Goal: Share content

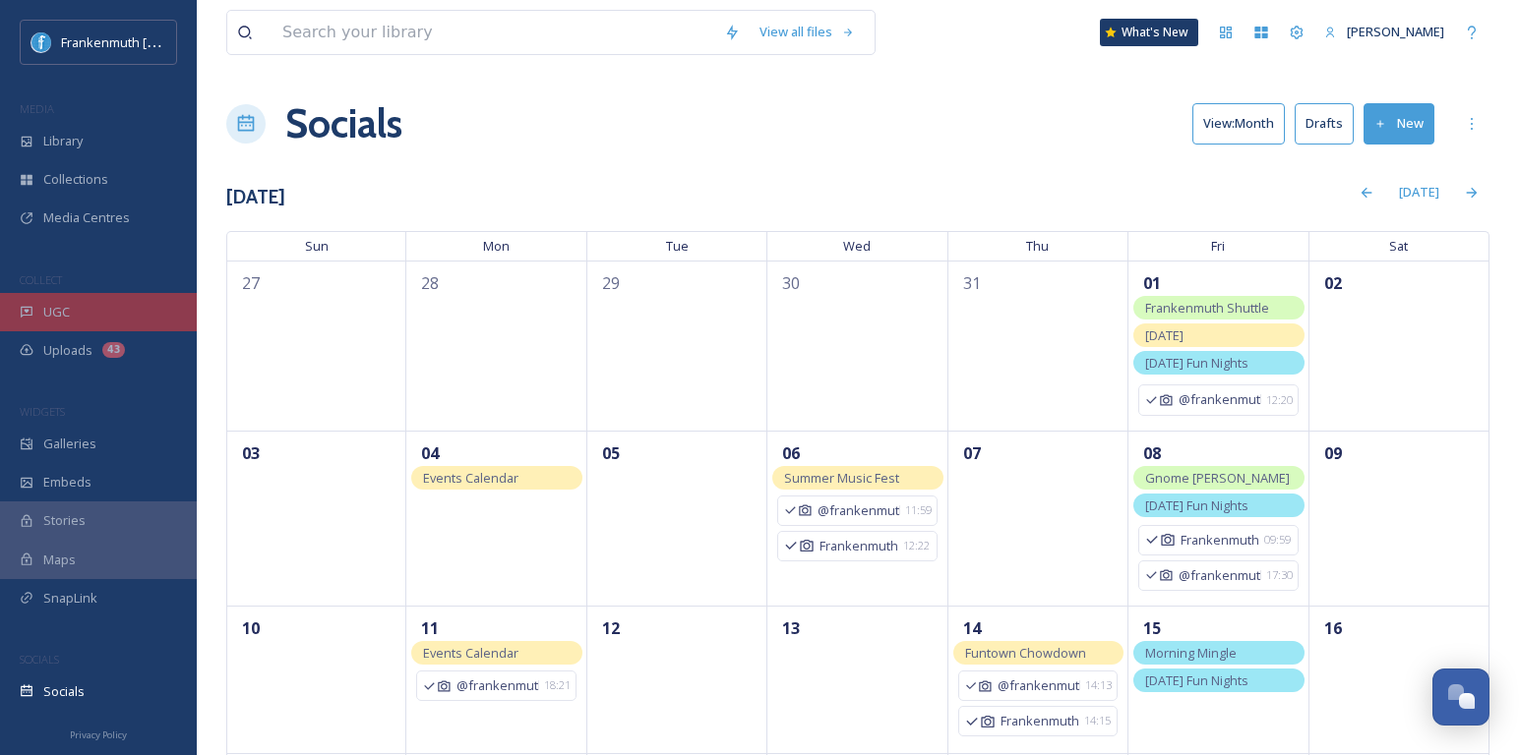
scroll to position [535, 0]
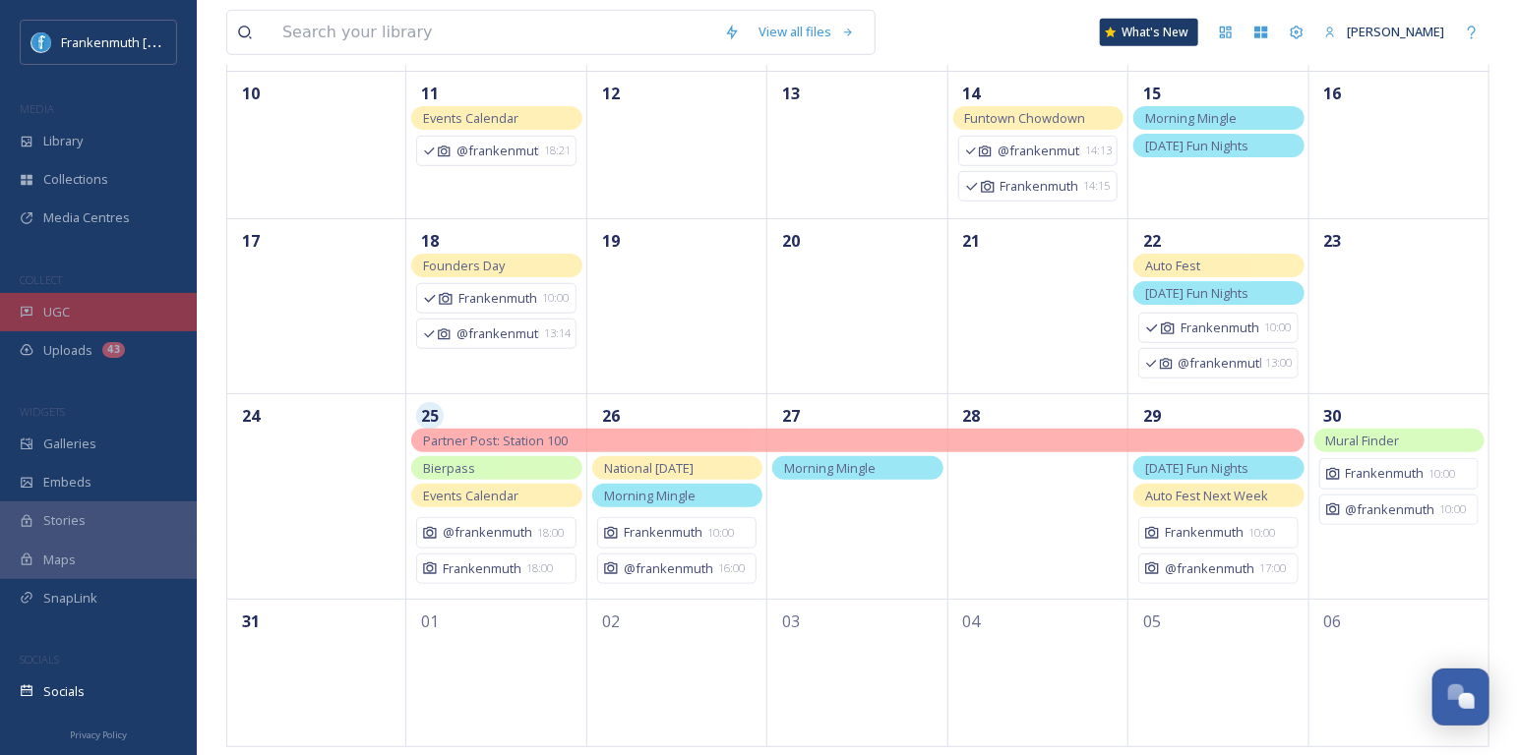
click at [118, 306] on div "UGC" at bounding box center [98, 312] width 197 height 38
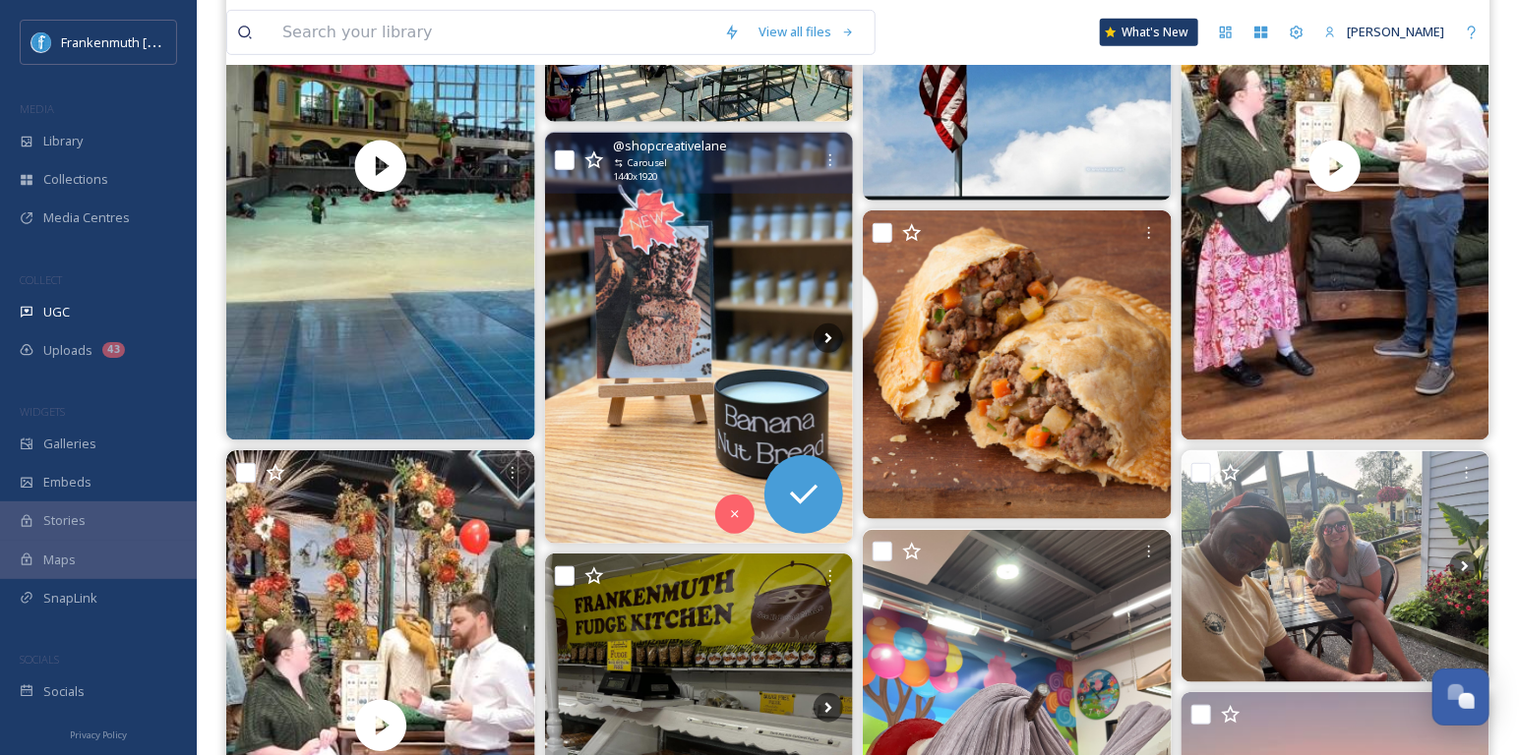
scroll to position [416, 0]
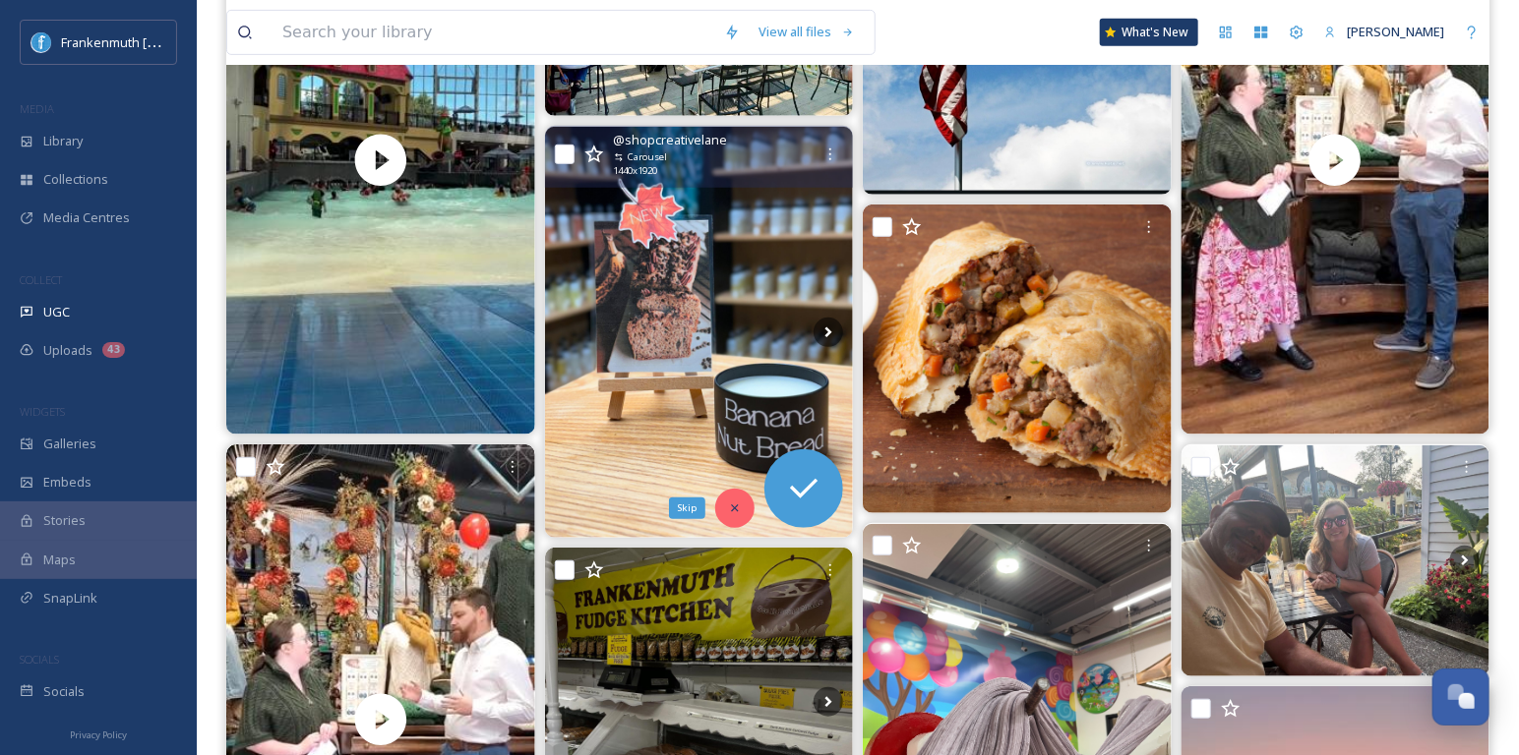
click at [736, 497] on div "Skip" at bounding box center [734, 508] width 39 height 39
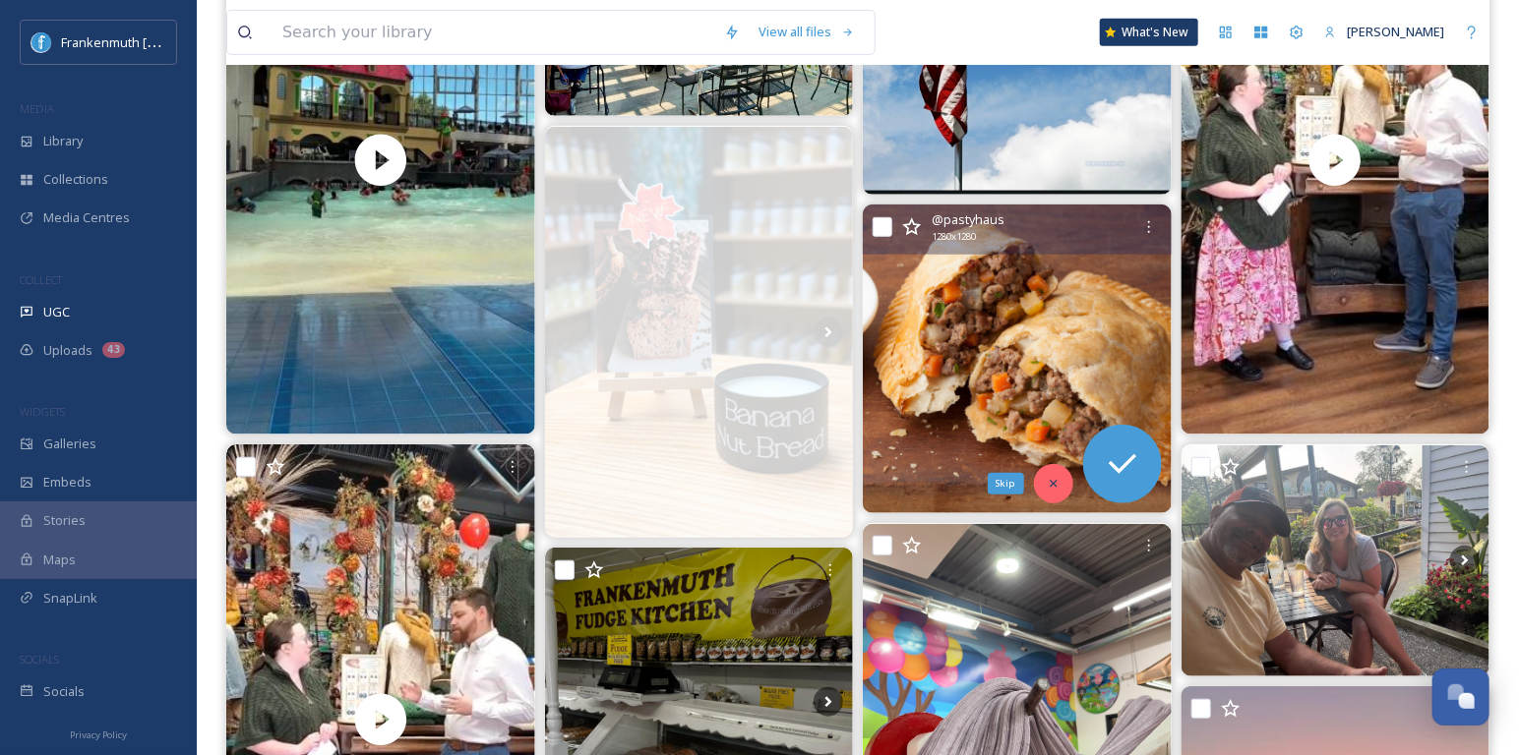
click at [1067, 488] on div "Skip" at bounding box center [1053, 483] width 39 height 39
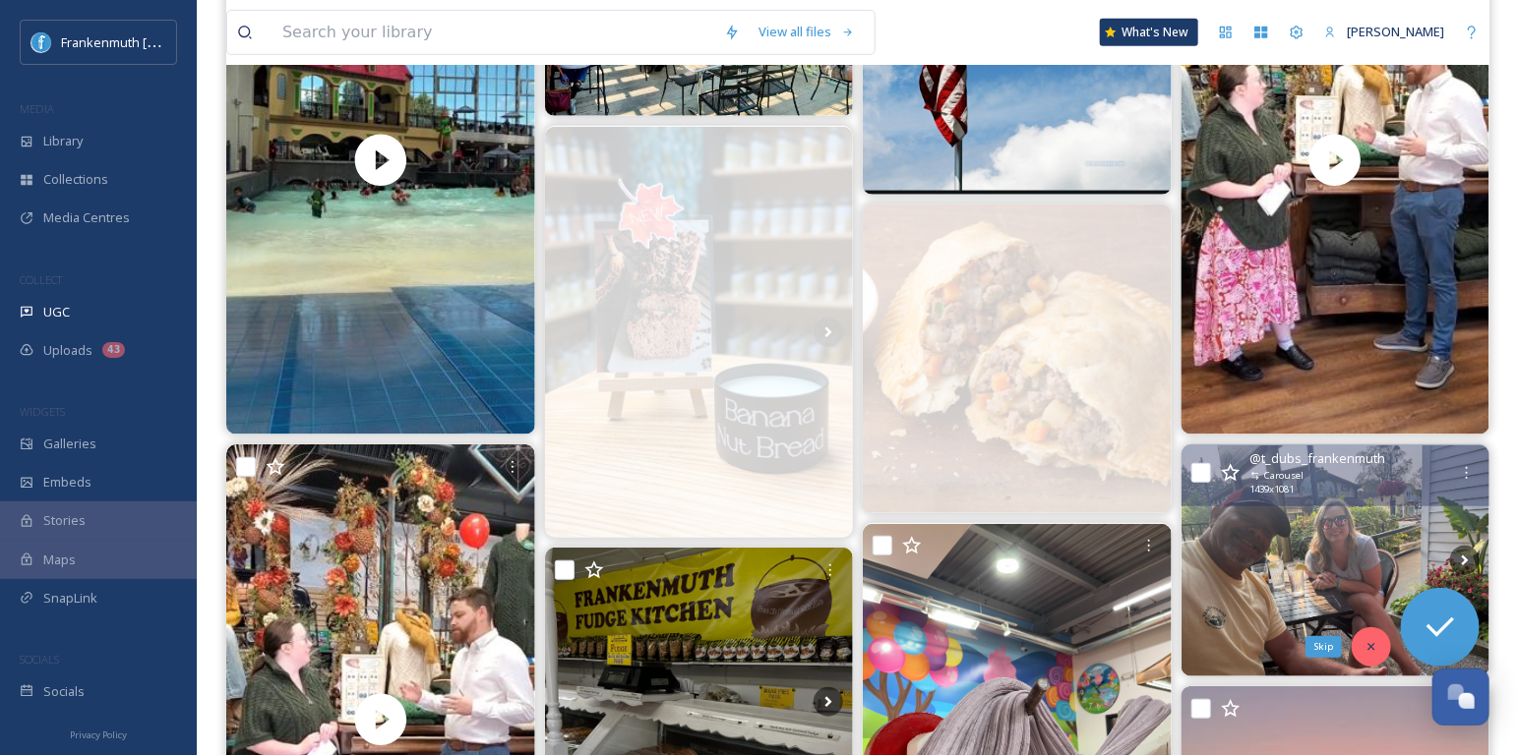
click at [1375, 640] on icon at bounding box center [1371, 647] width 14 height 14
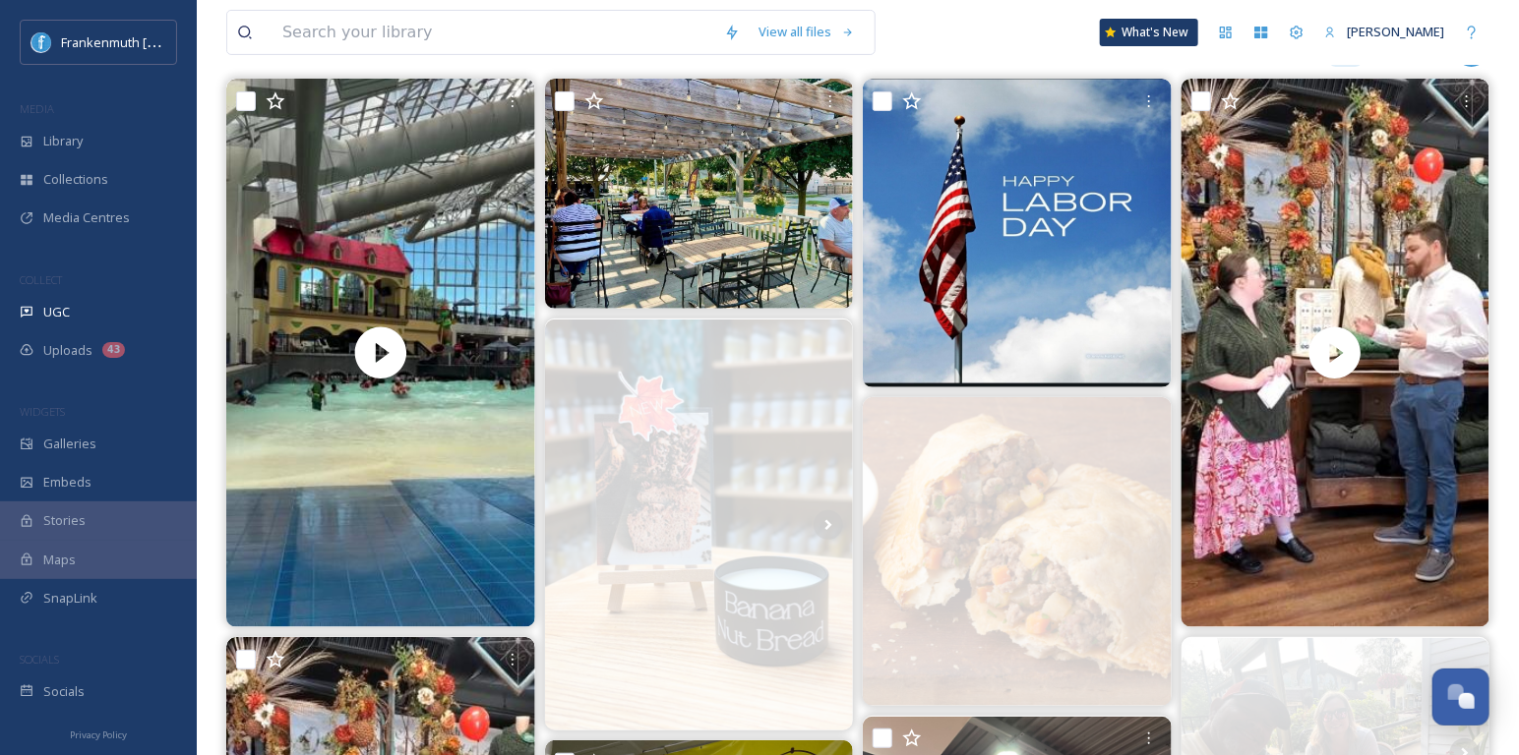
scroll to position [219, 0]
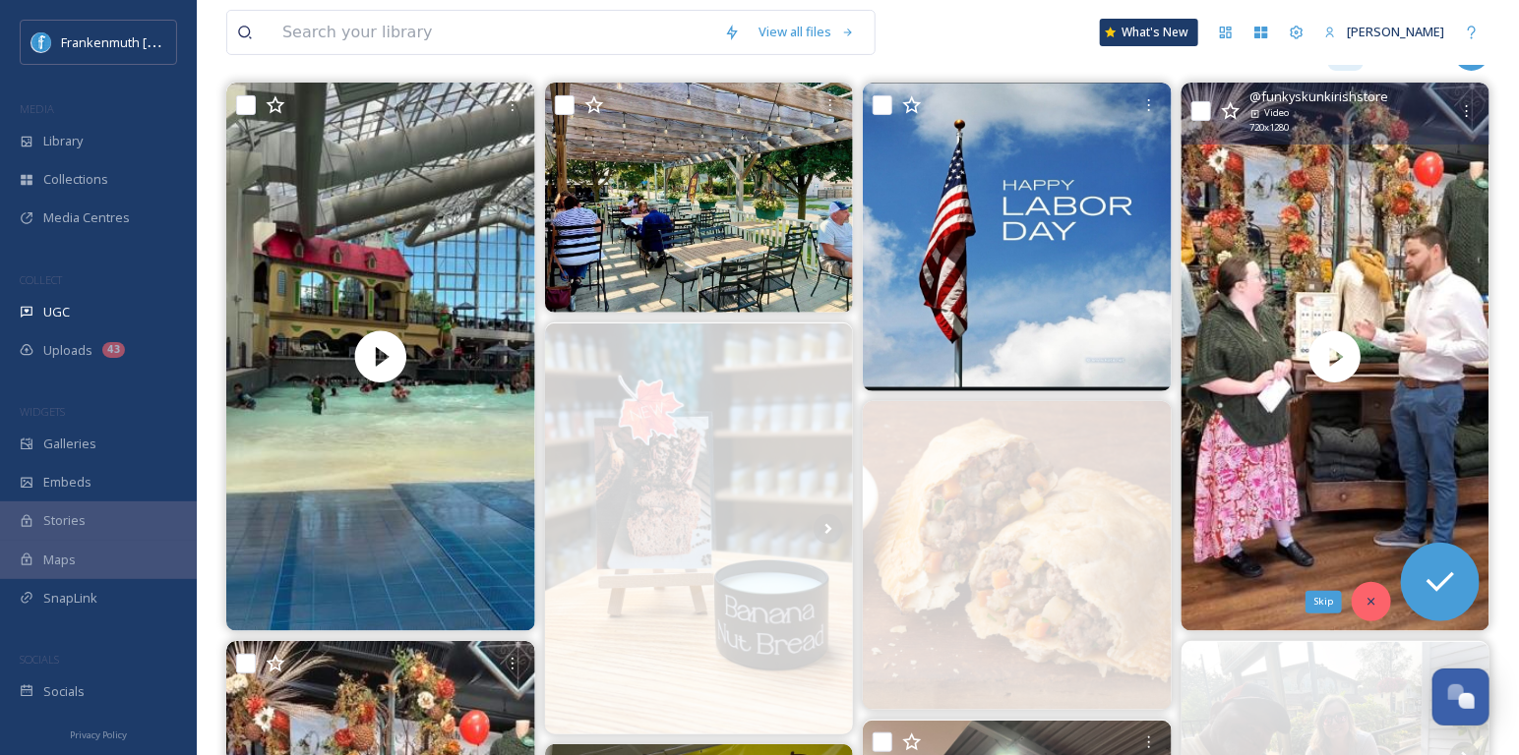
click at [1367, 591] on div "Skip" at bounding box center [1370, 601] width 39 height 39
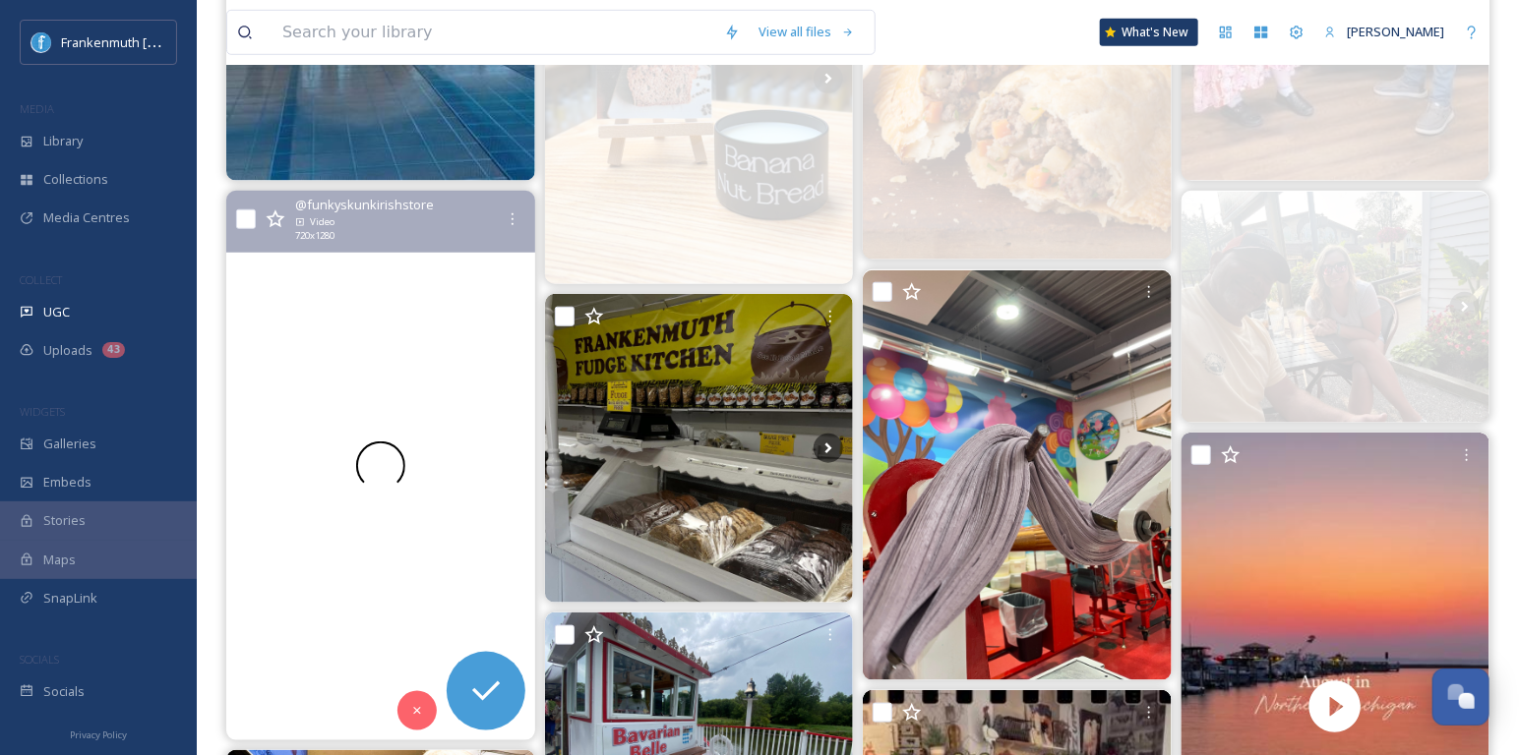
scroll to position [676, 0]
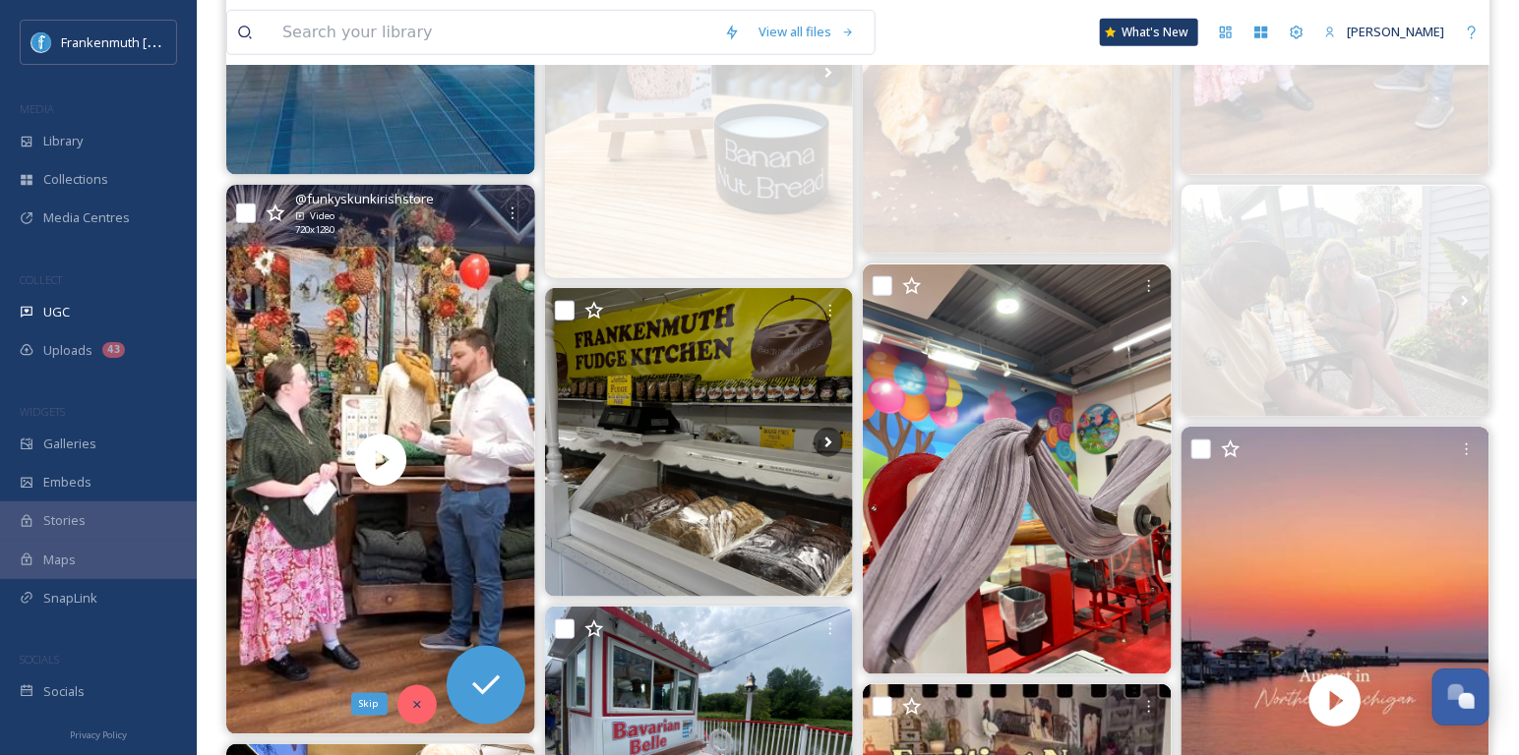
click at [419, 701] on icon at bounding box center [416, 704] width 7 height 7
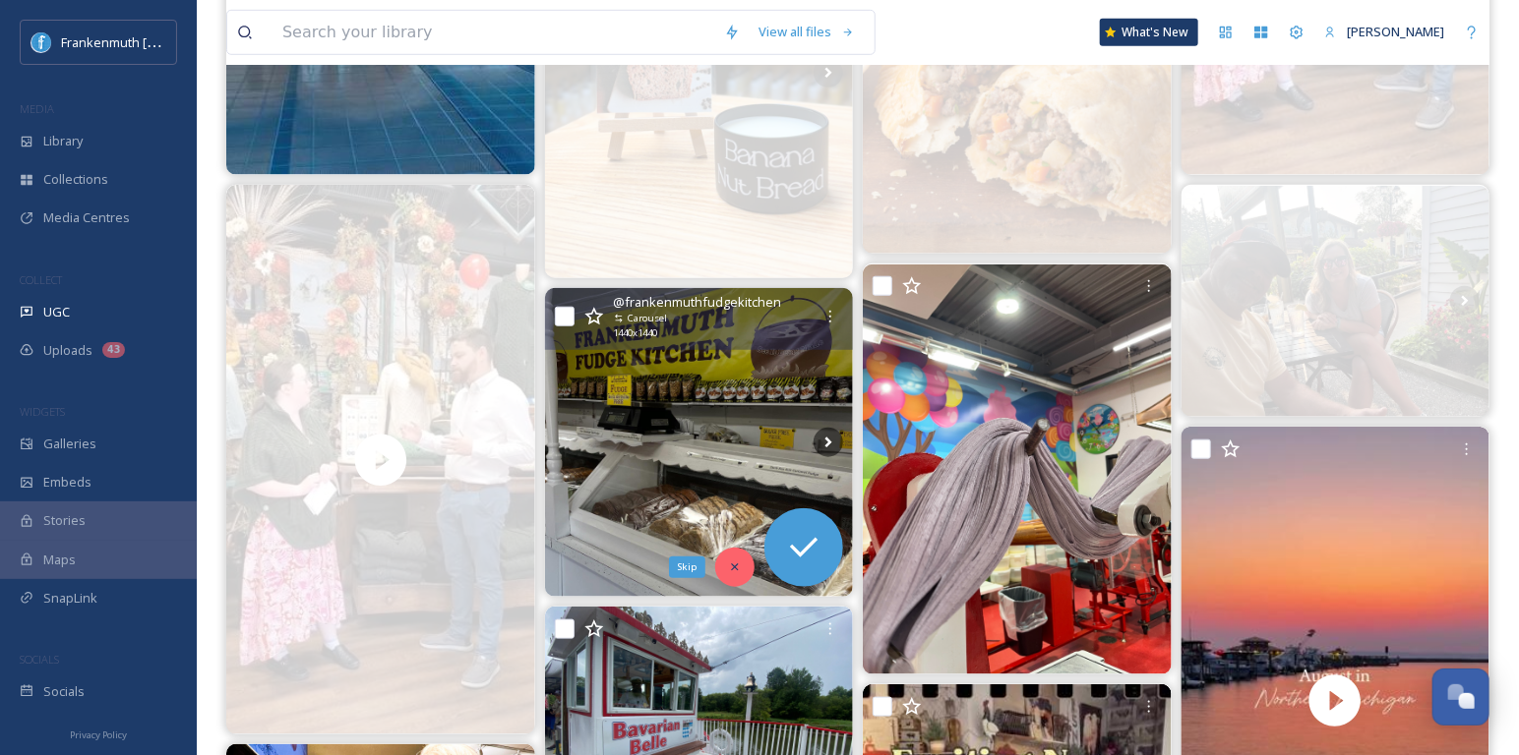
click at [745, 555] on div "Skip" at bounding box center [734, 567] width 39 height 39
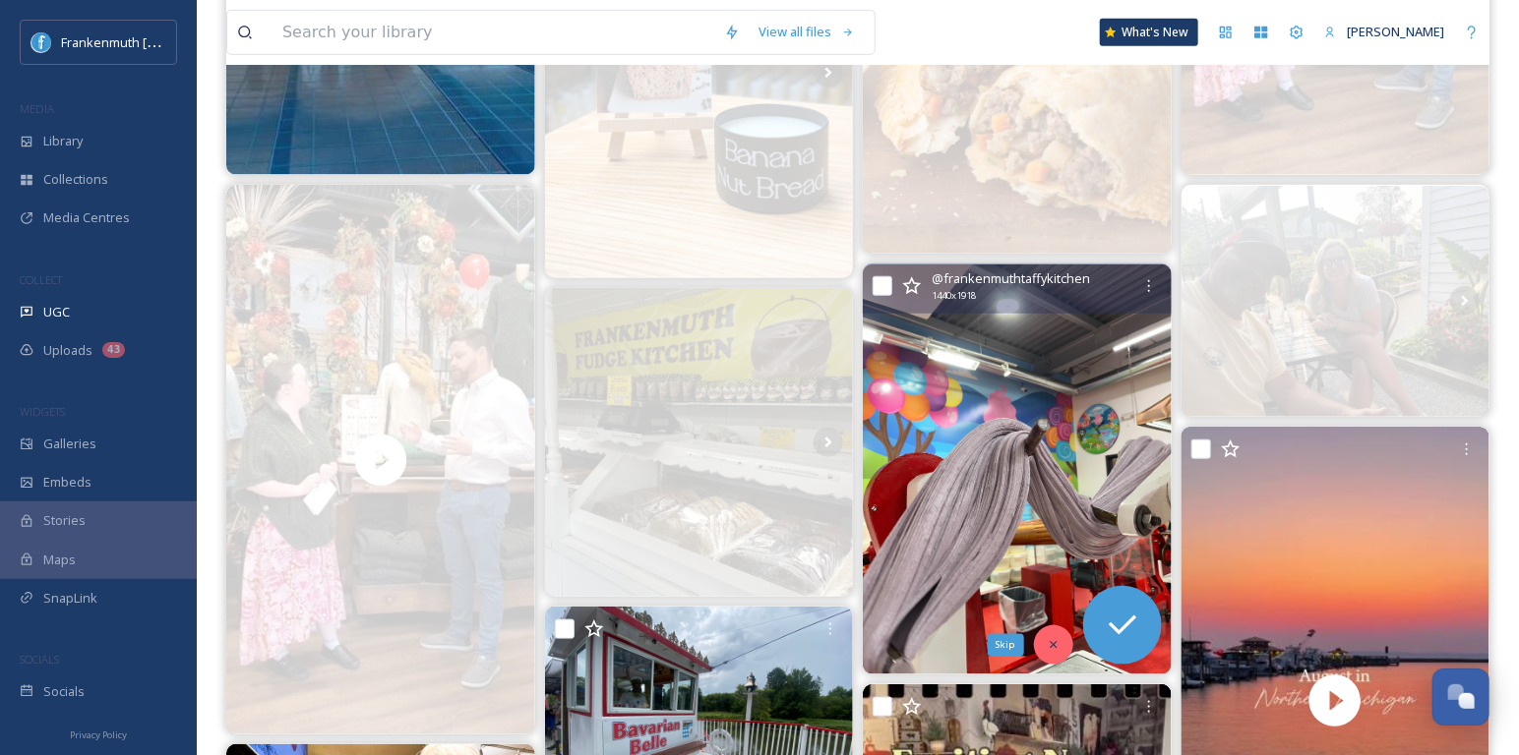
click at [1047, 638] on icon at bounding box center [1054, 645] width 14 height 14
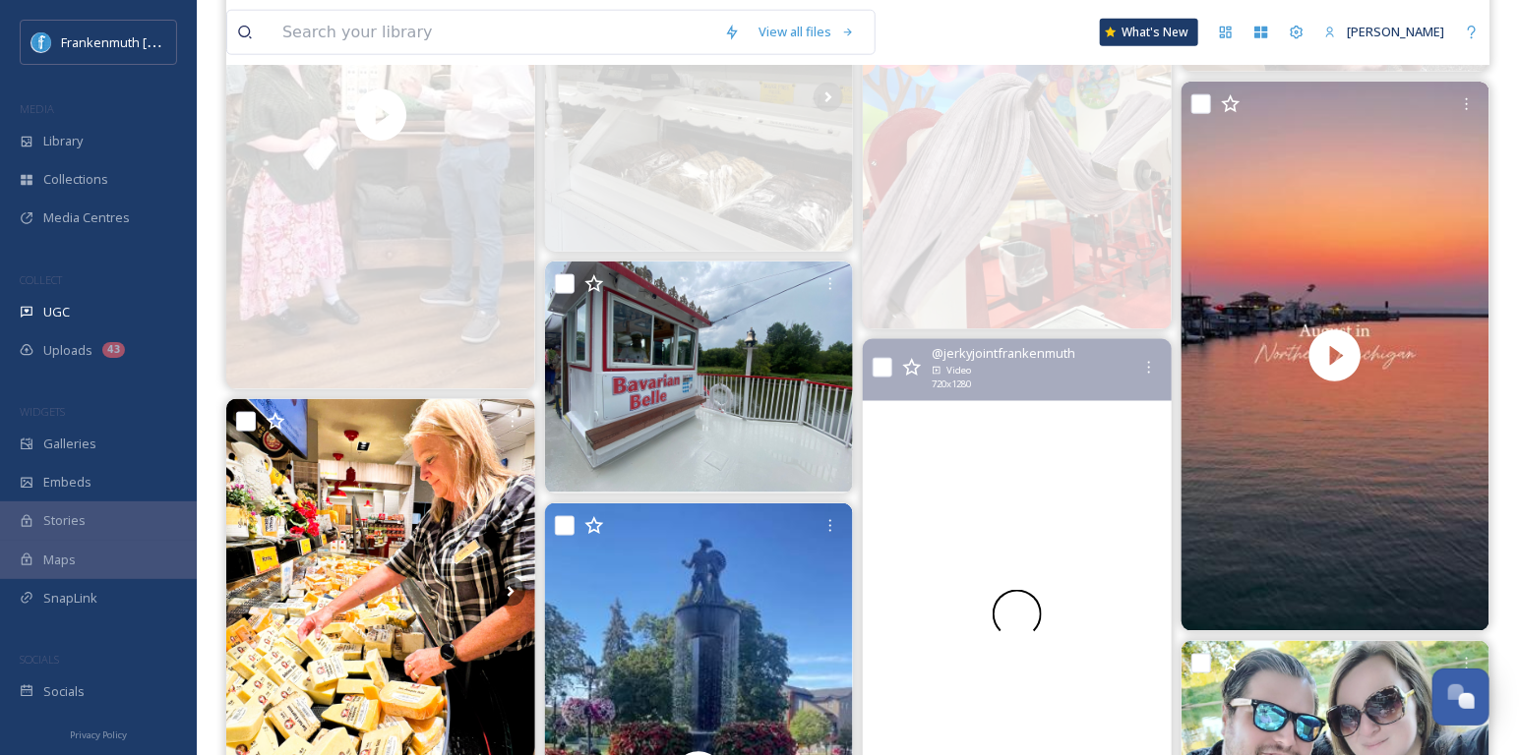
scroll to position [1082, 0]
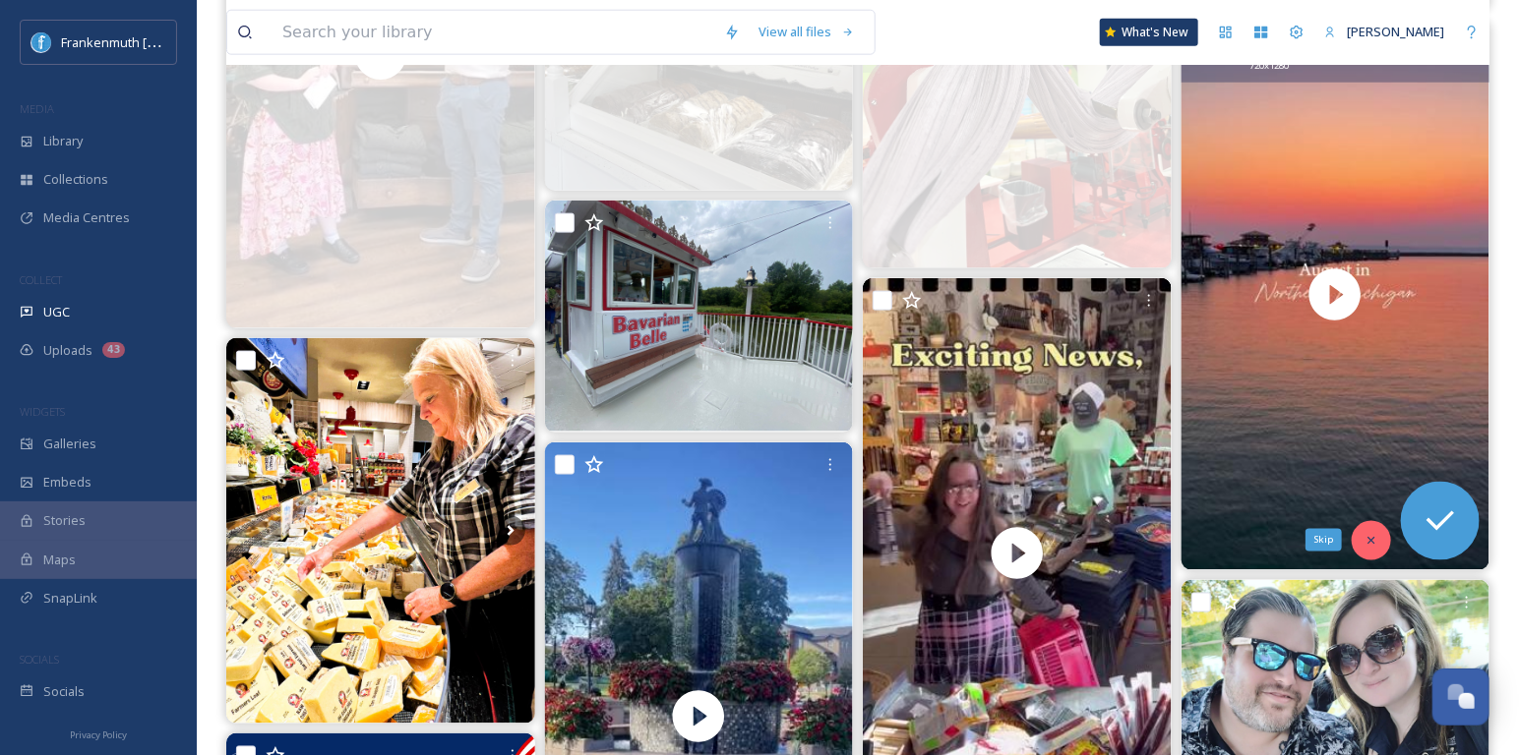
click at [1369, 529] on div "Skip" at bounding box center [1370, 540] width 39 height 39
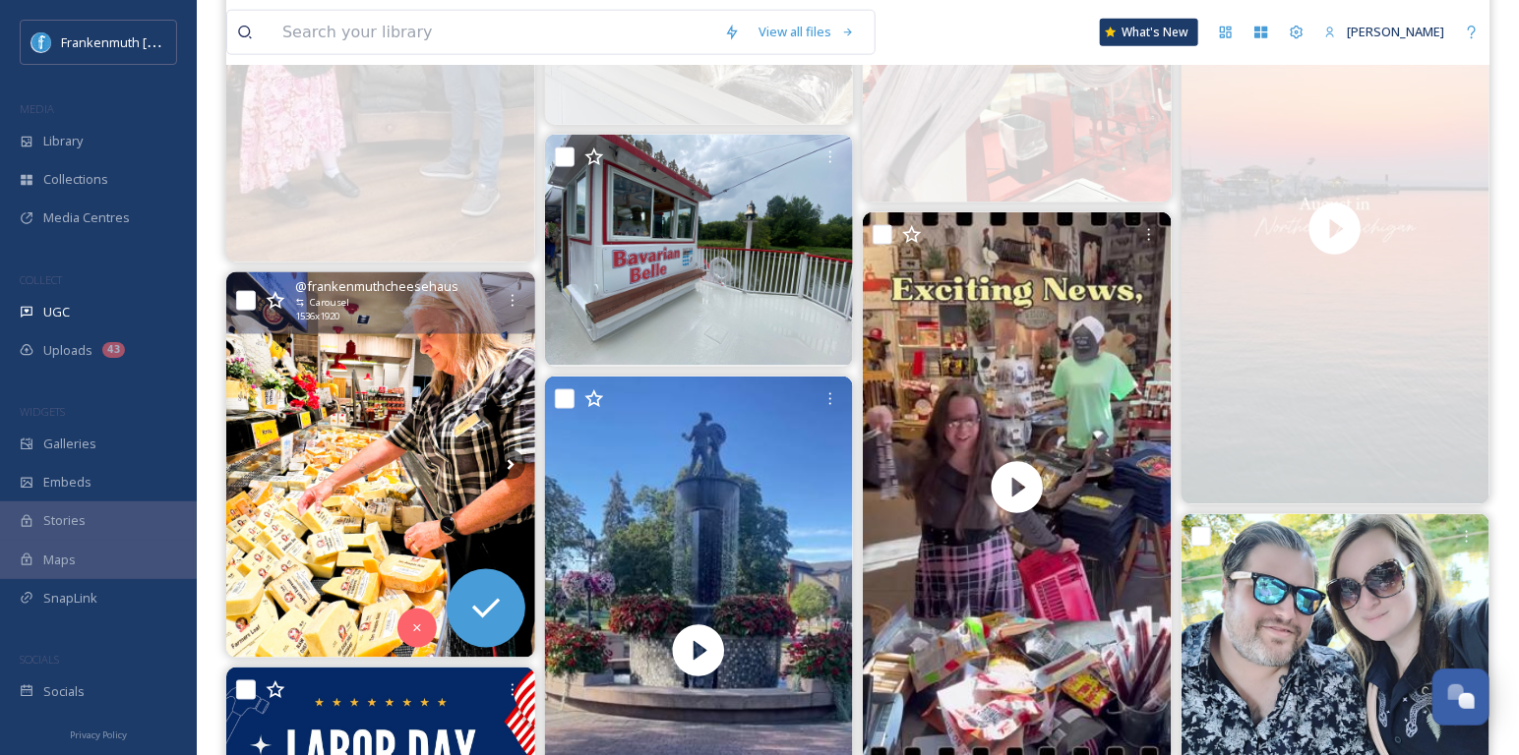
scroll to position [1151, 0]
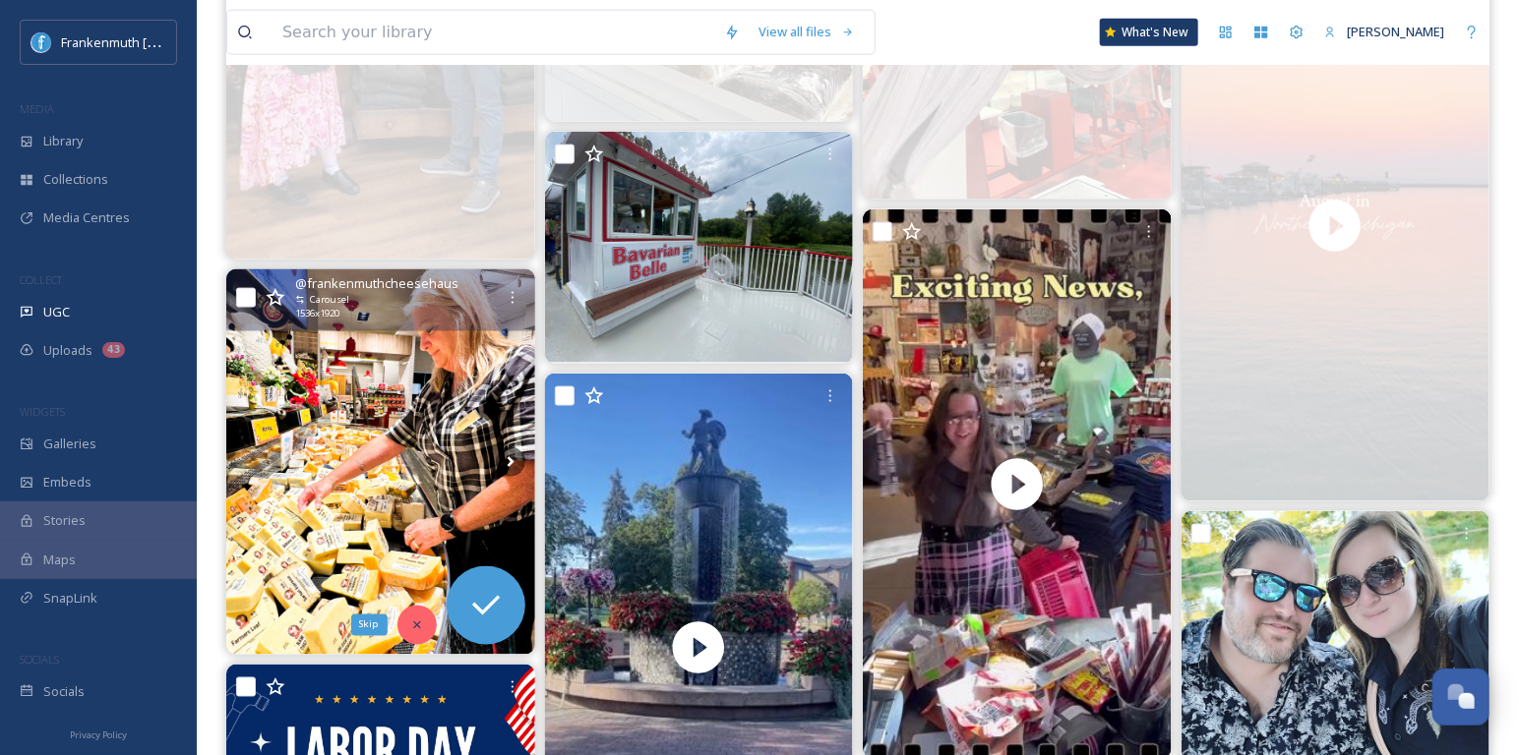
click at [422, 614] on div "Skip" at bounding box center [416, 625] width 39 height 39
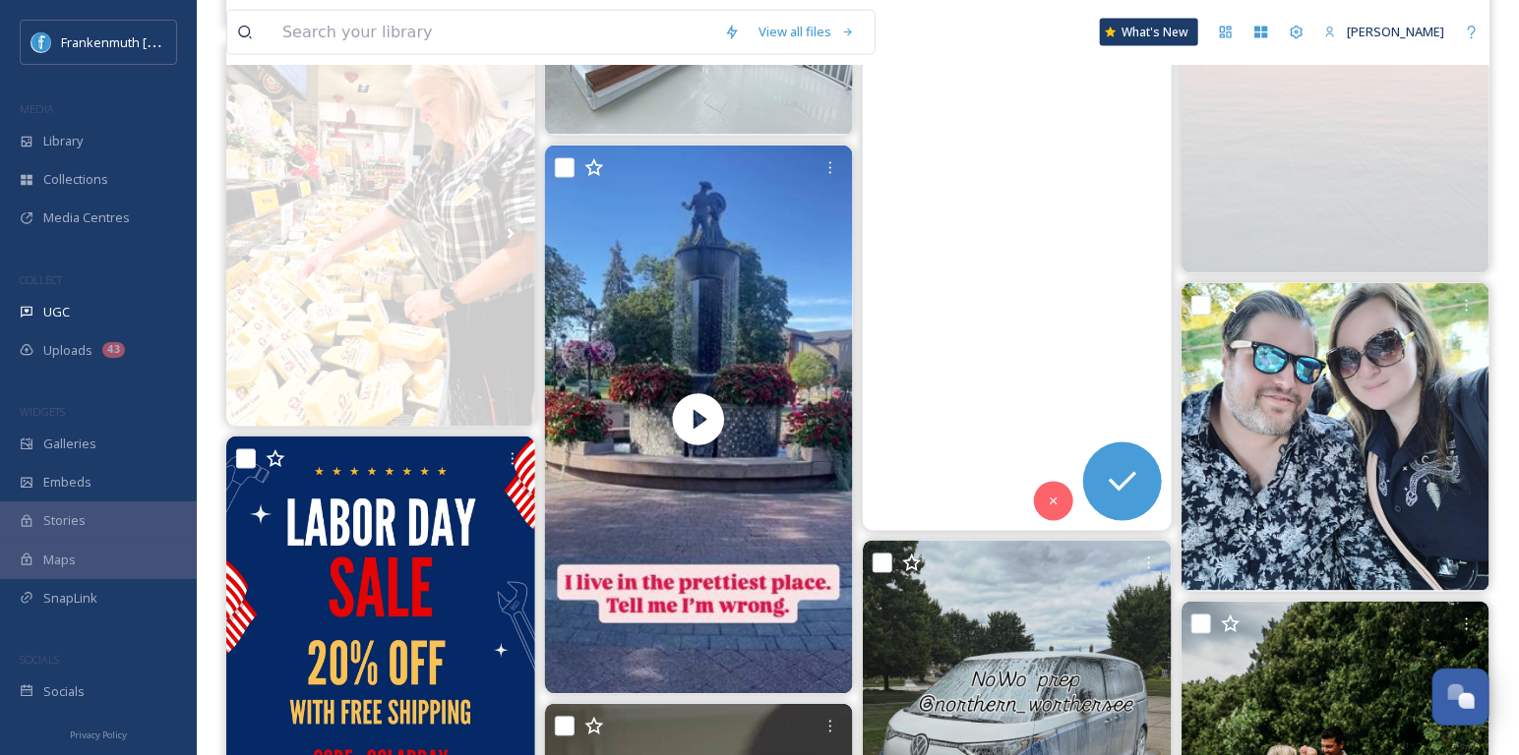
scroll to position [1378, 0]
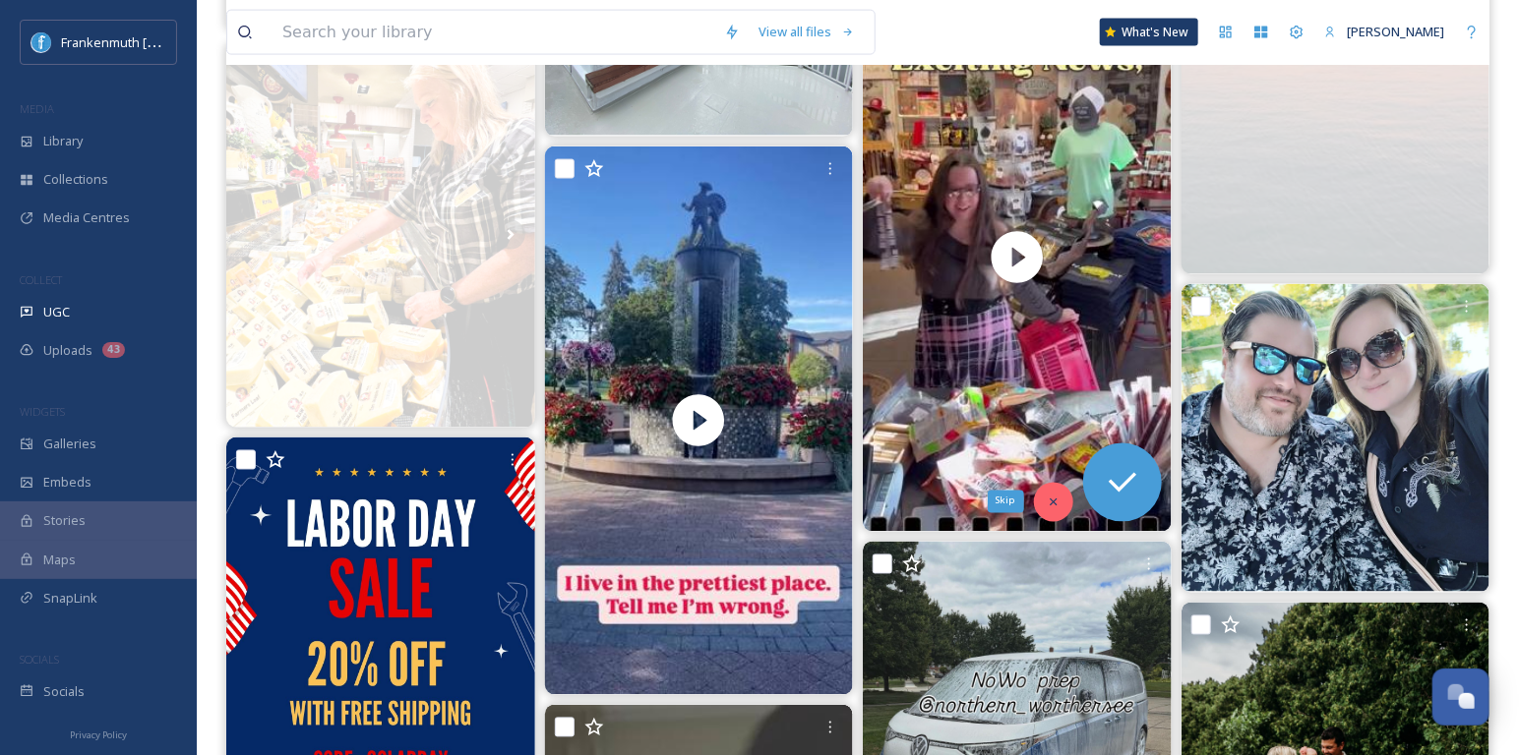
click at [1050, 496] on icon at bounding box center [1054, 503] width 14 height 14
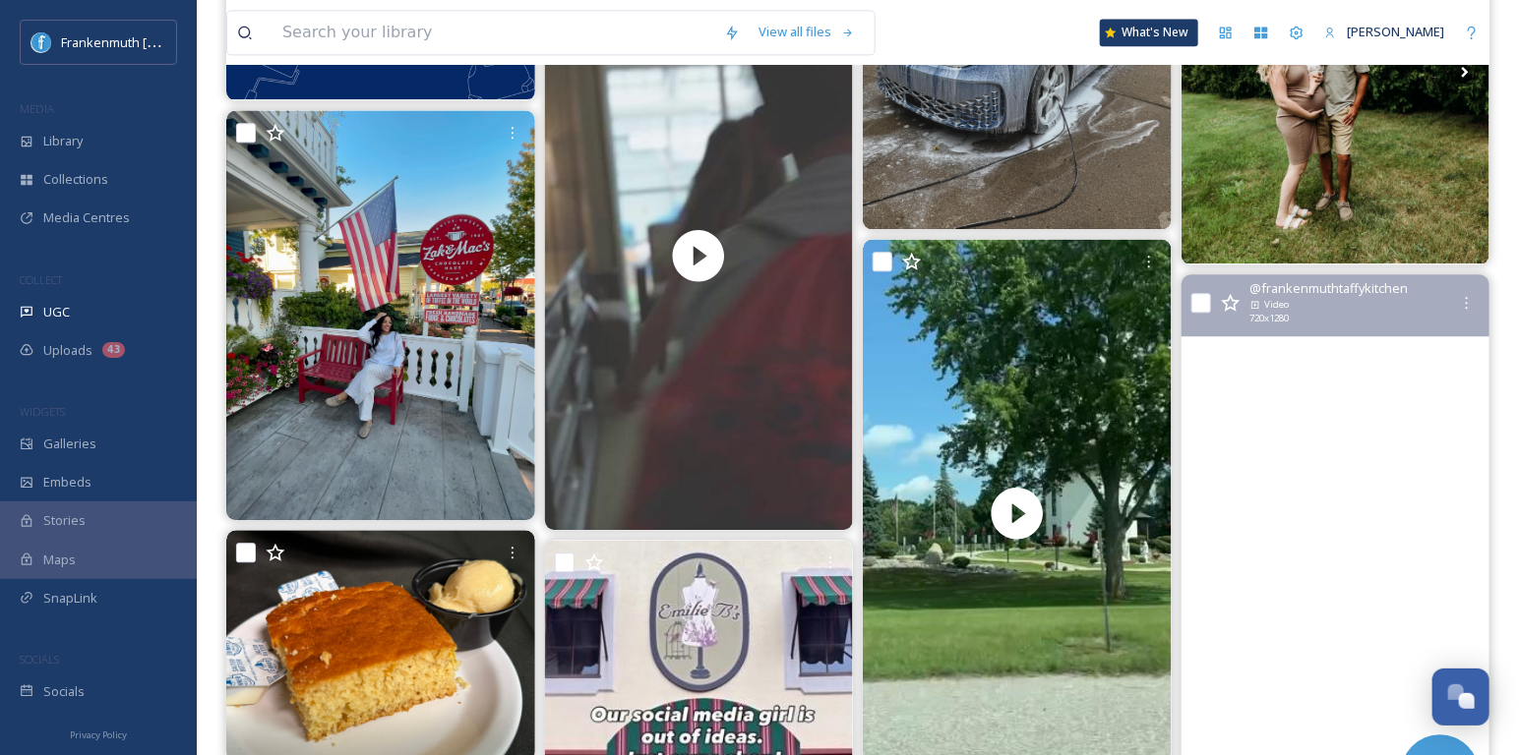
scroll to position [2138, 0]
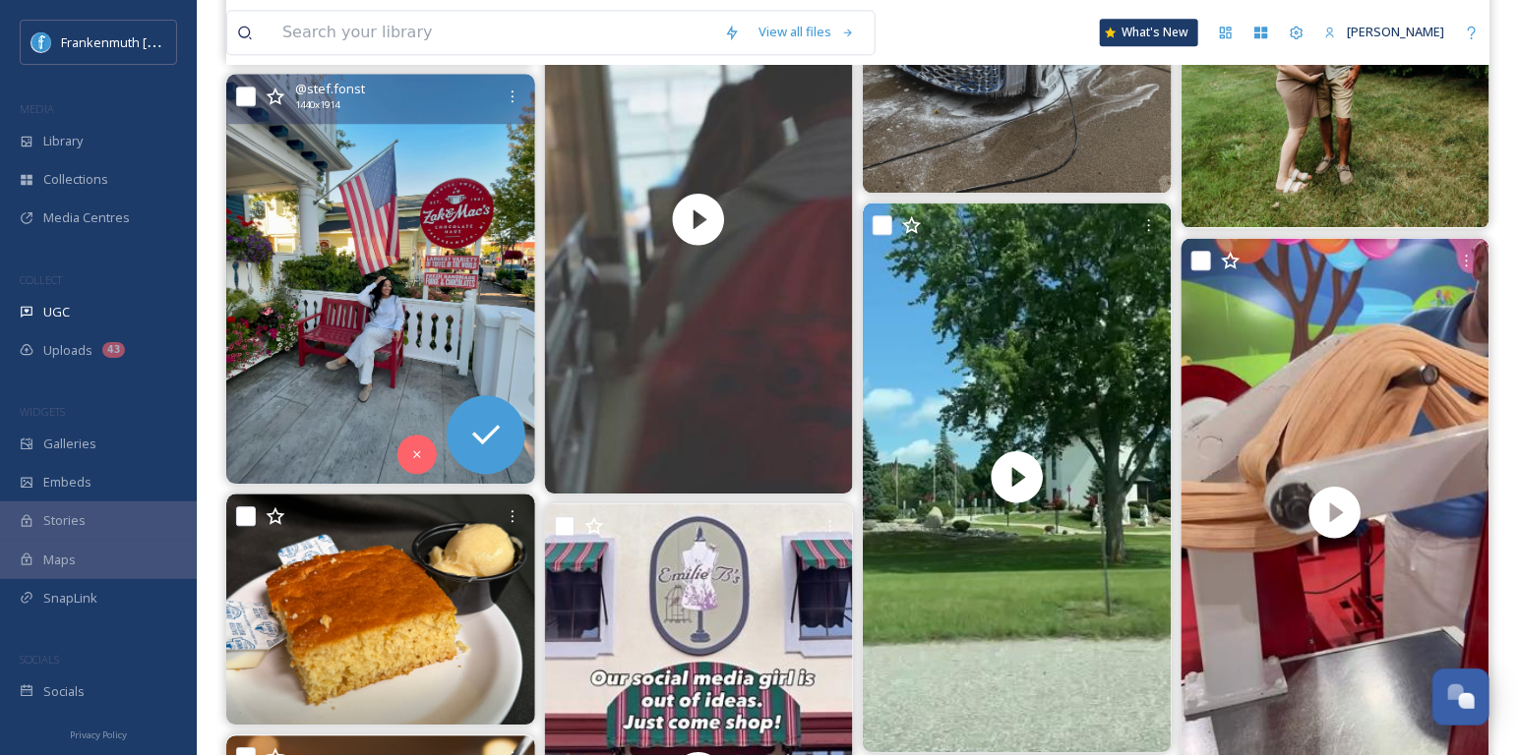
click at [384, 254] on img at bounding box center [380, 279] width 309 height 410
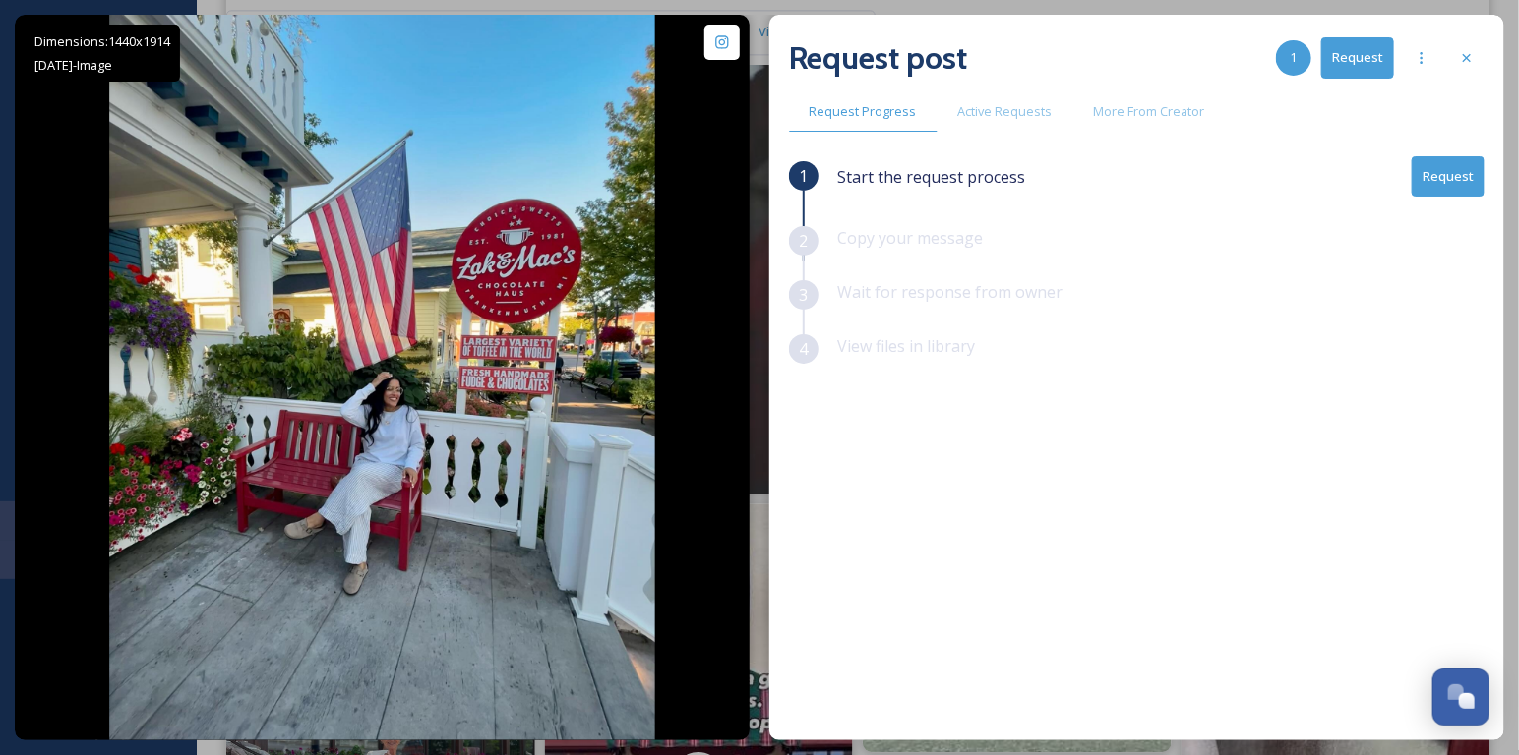
click at [1434, 186] on button "Request" at bounding box center [1447, 176] width 73 height 40
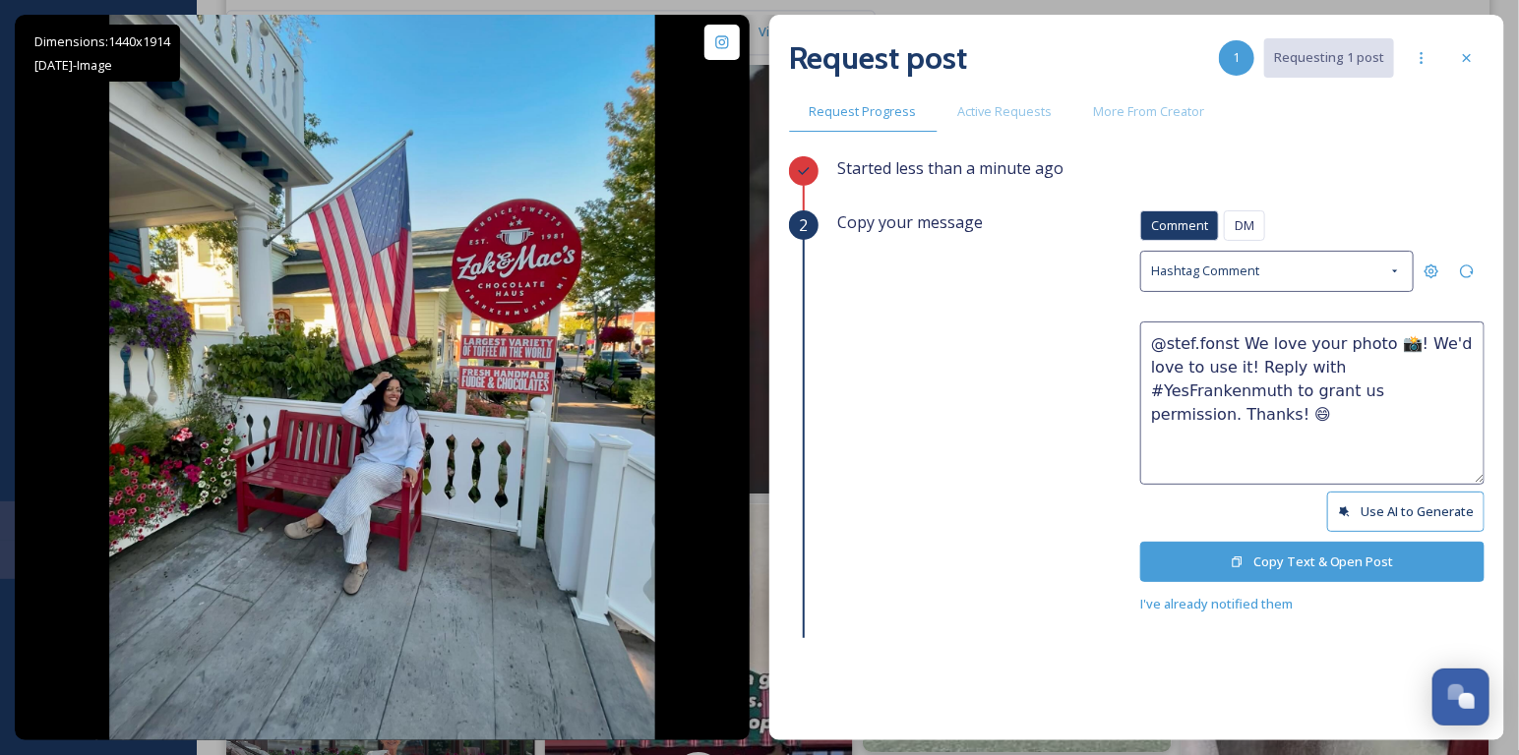
click at [1371, 559] on button "Copy Text & Open Post" at bounding box center [1312, 562] width 344 height 40
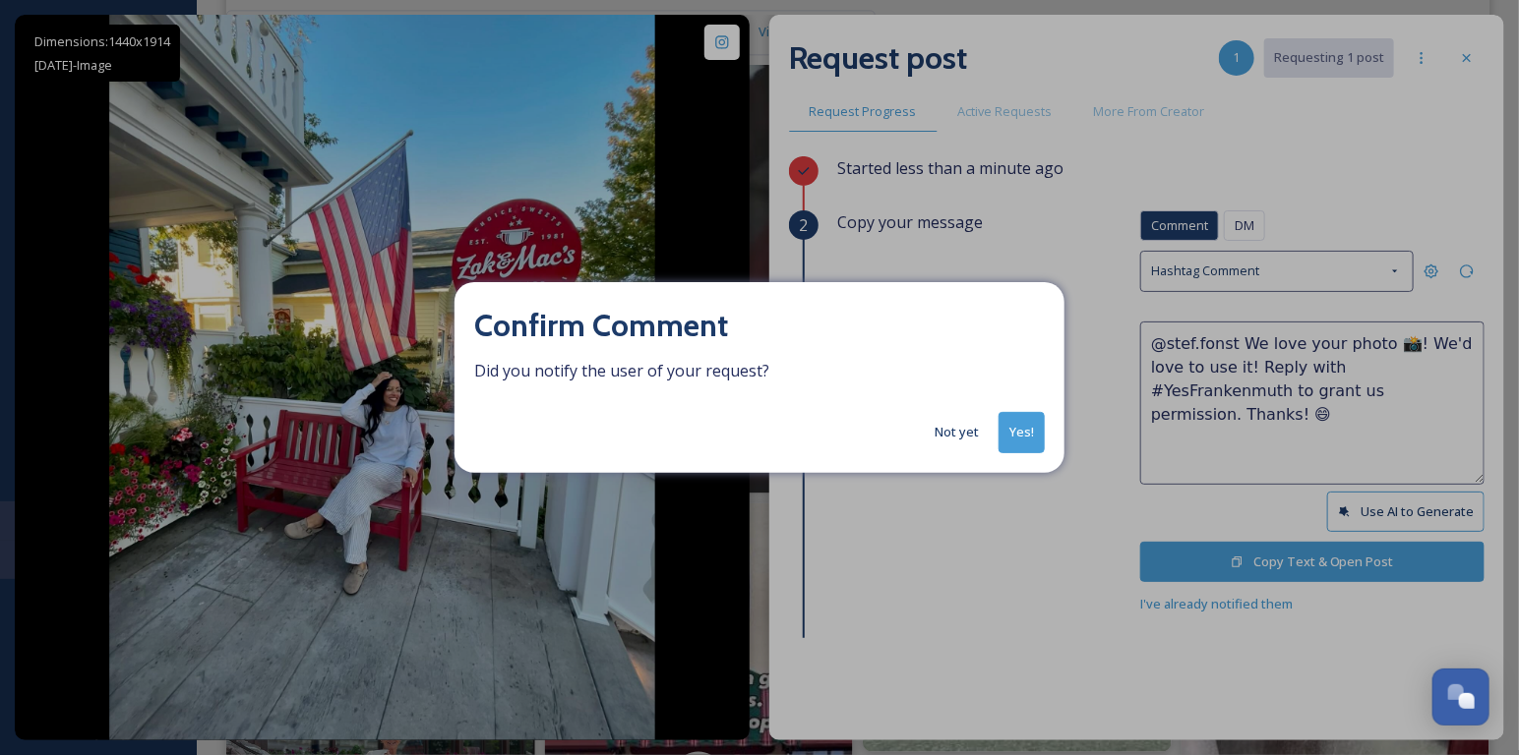
click at [961, 427] on button "Not yet" at bounding box center [957, 432] width 64 height 38
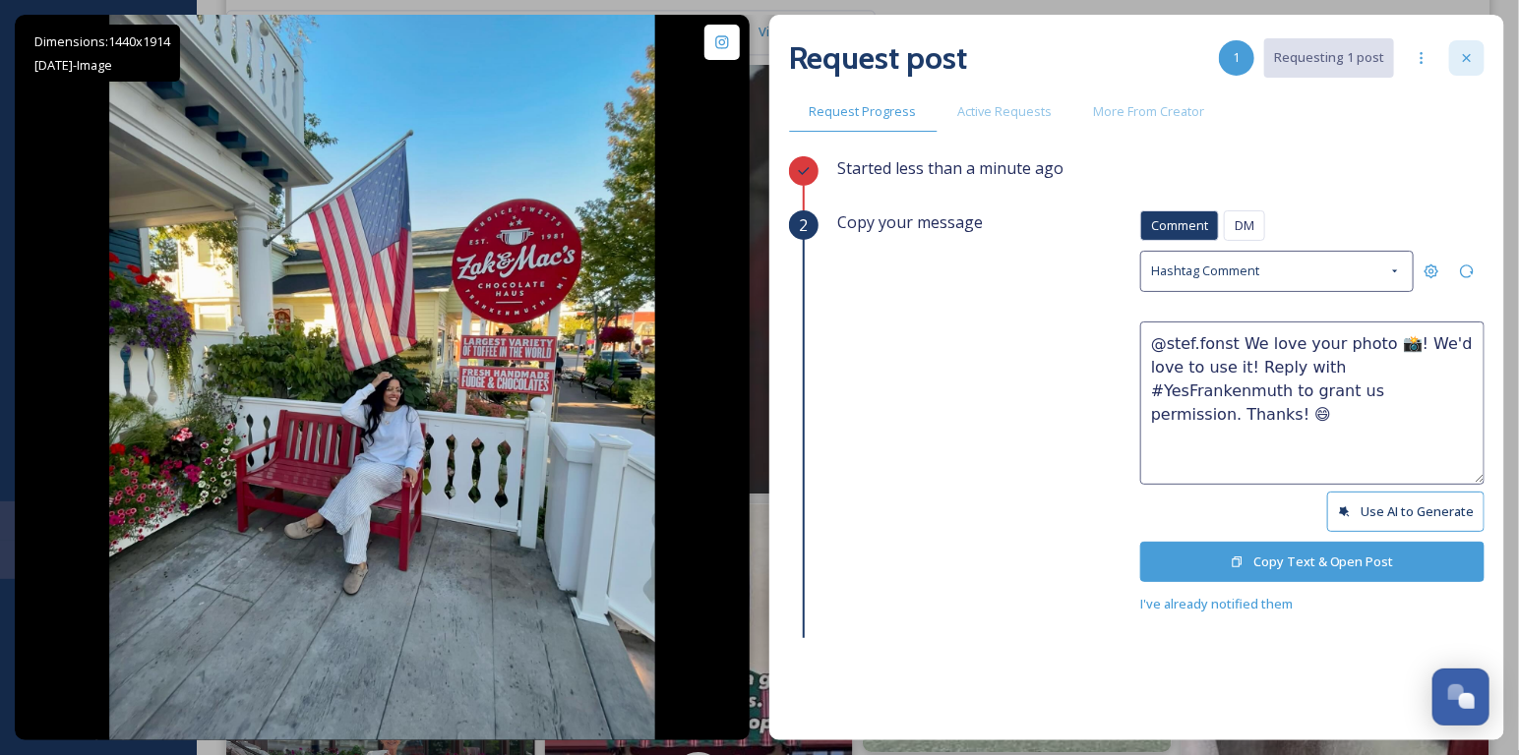
click at [1471, 63] on icon at bounding box center [1467, 58] width 16 height 16
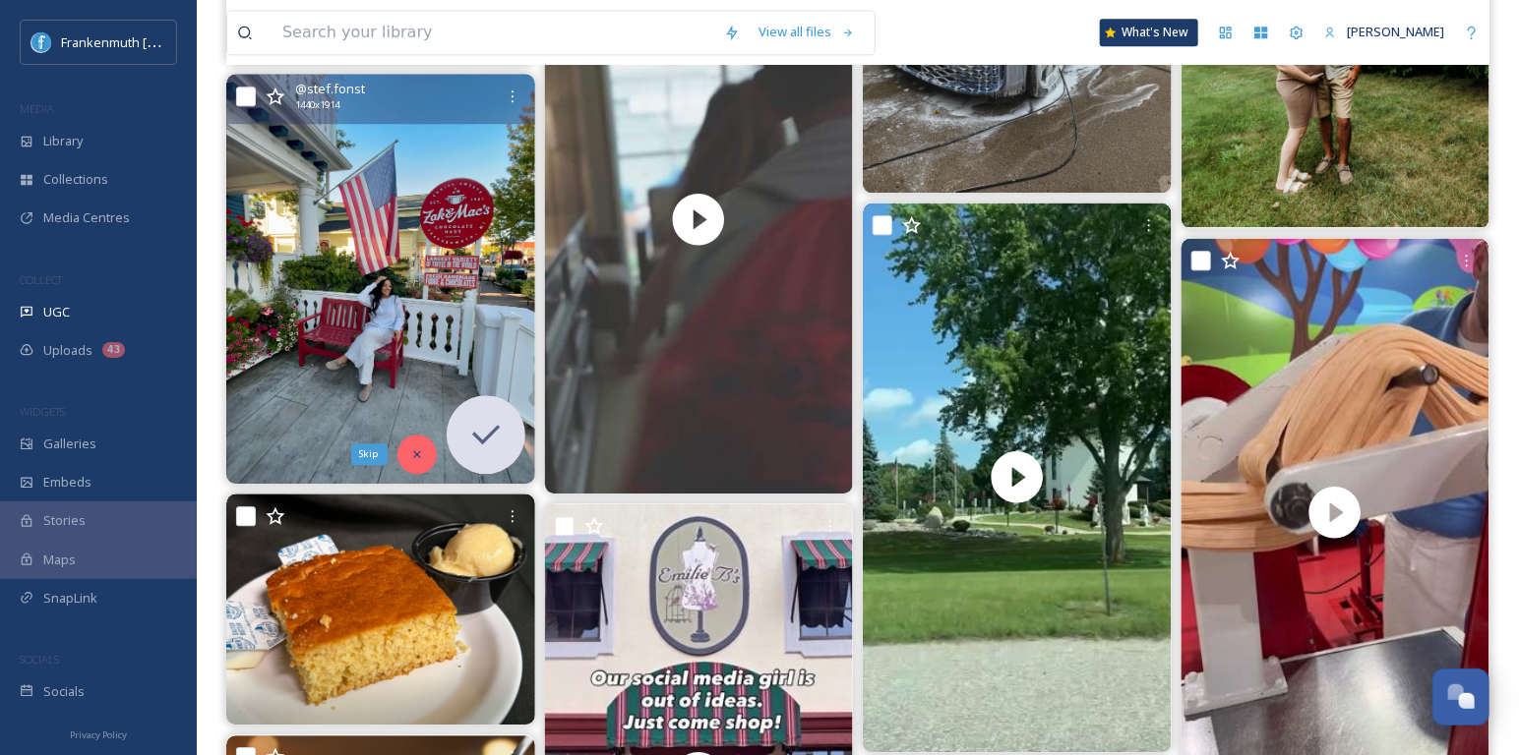
click at [422, 455] on icon at bounding box center [417, 455] width 14 height 14
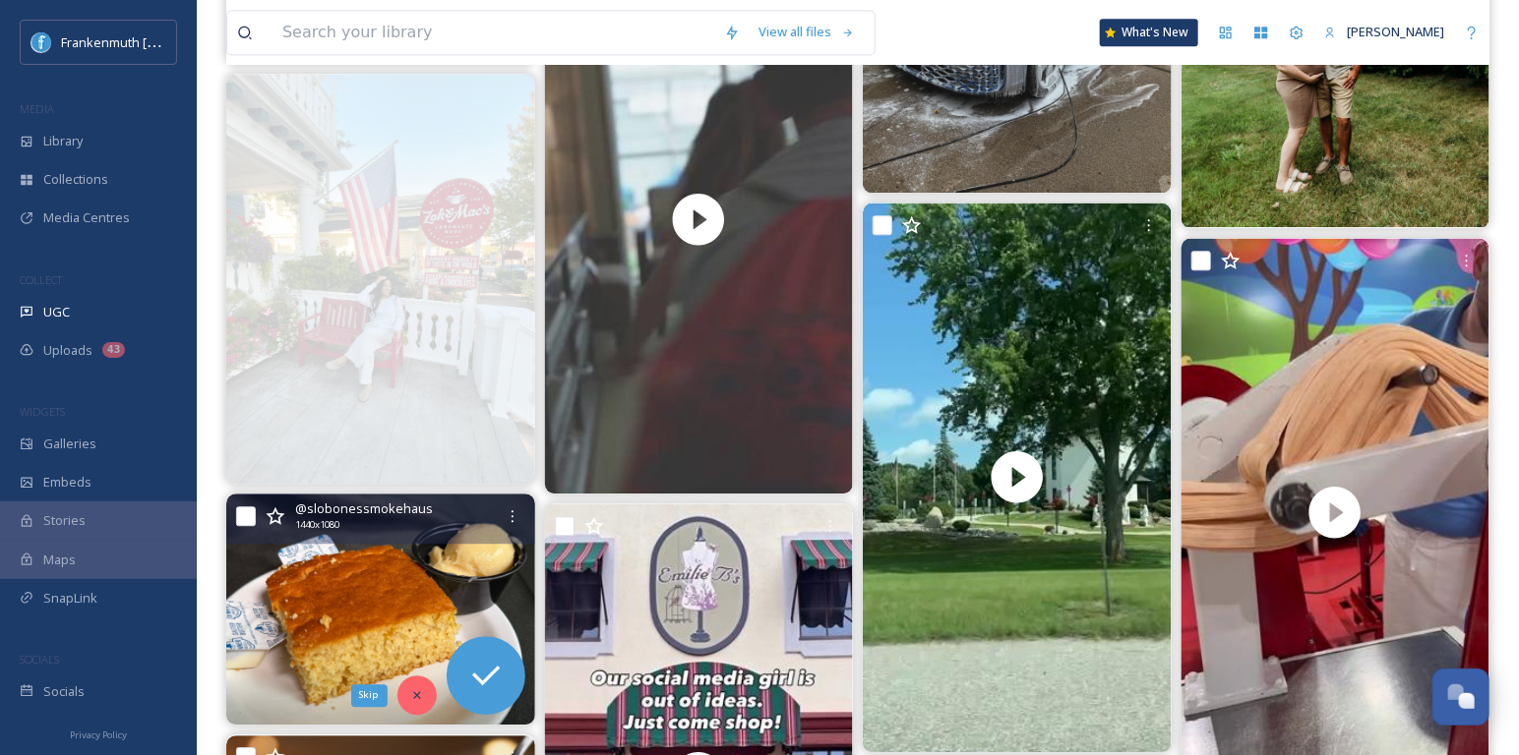
click at [412, 697] on icon at bounding box center [417, 696] width 14 height 14
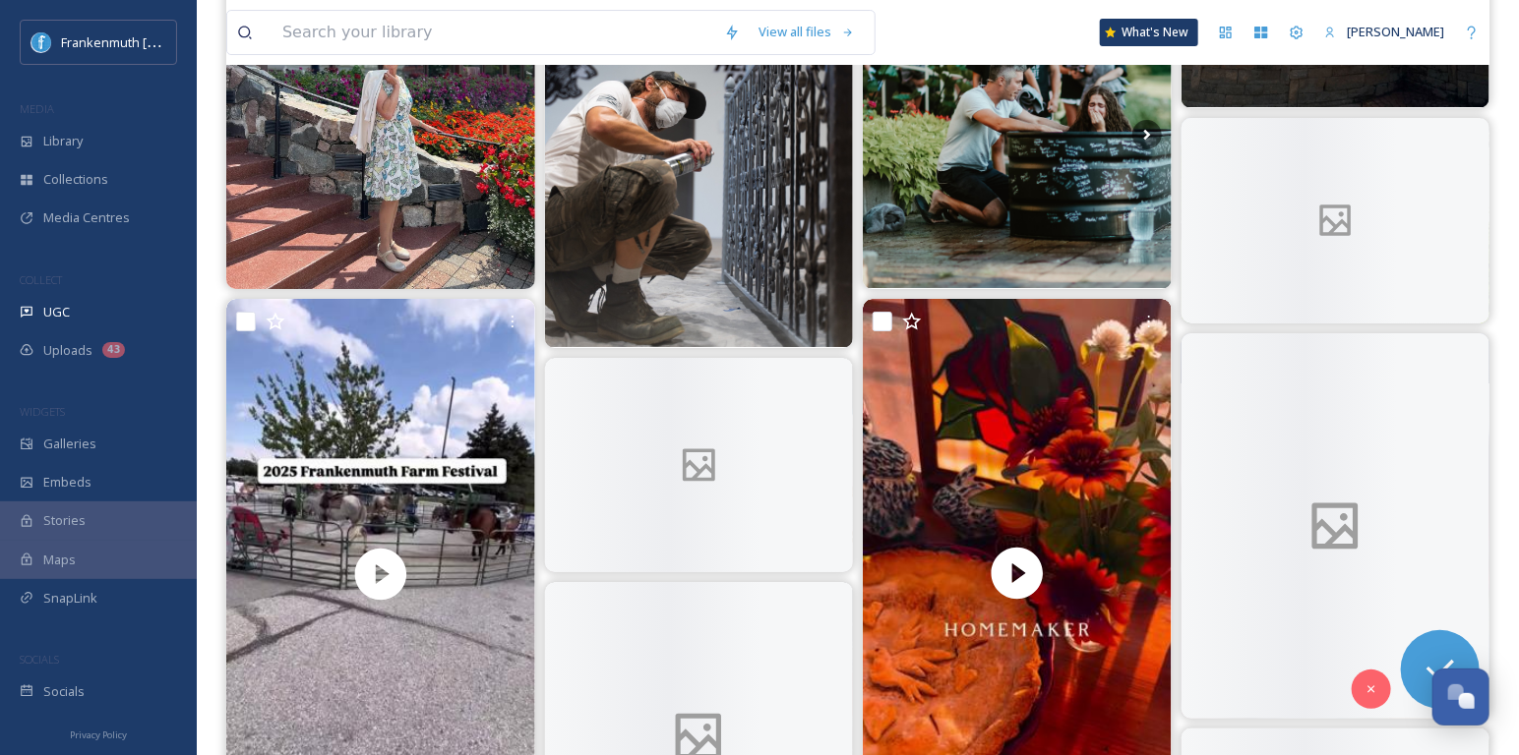
scroll to position [3325, 0]
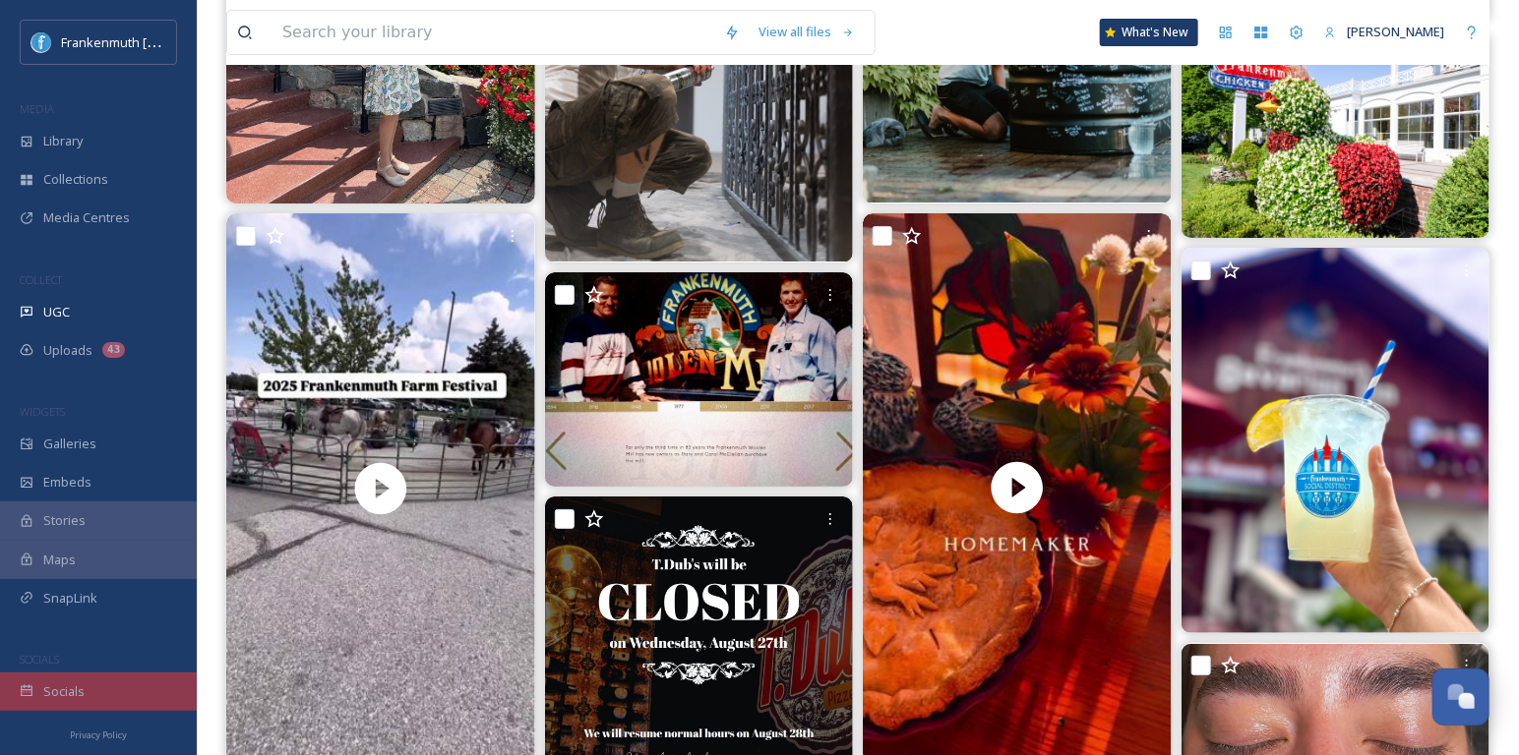
click at [62, 702] on div "Socials" at bounding box center [98, 692] width 197 height 38
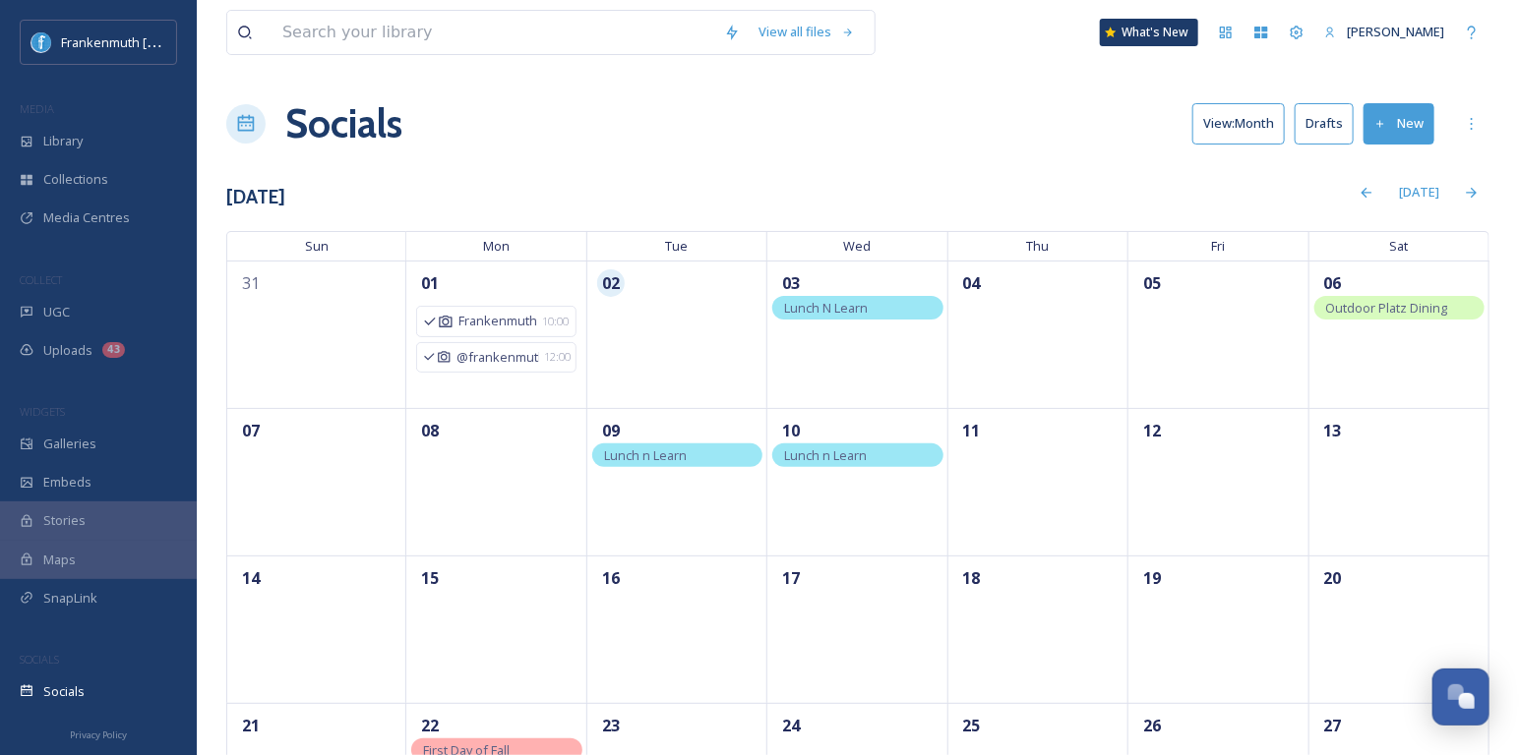
click at [62, 702] on div "Socials" at bounding box center [98, 692] width 197 height 38
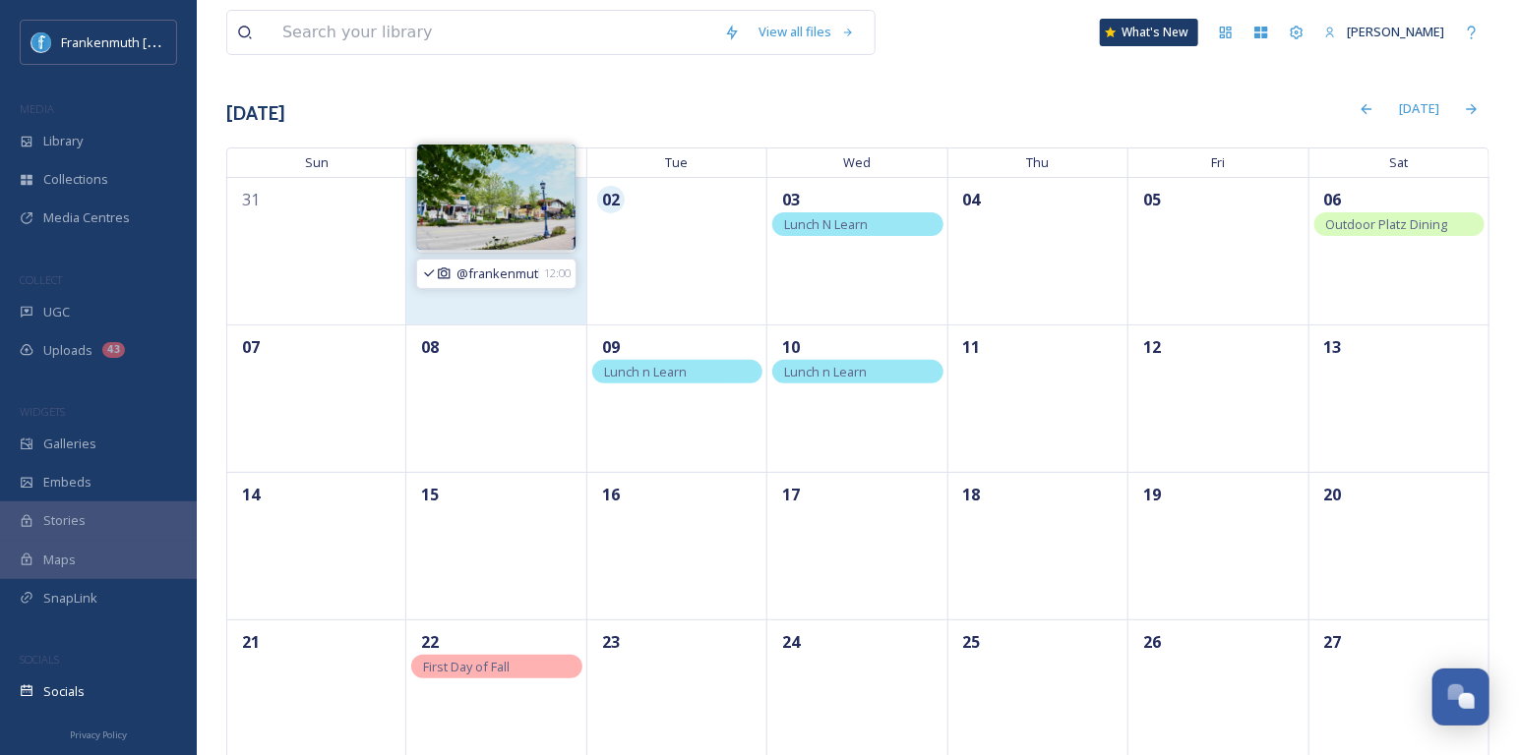
scroll to position [98, 0]
